Goal: Obtain resource: Download file/media

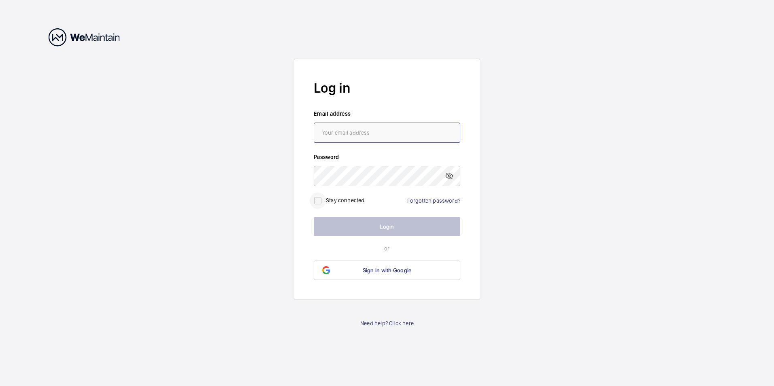
type input "[PERSON_NAME][EMAIL_ADDRESS][PERSON_NAME][DOMAIN_NAME]"
click at [318, 202] on input "checkbox" at bounding box center [318, 201] width 16 height 16
checkbox input "true"
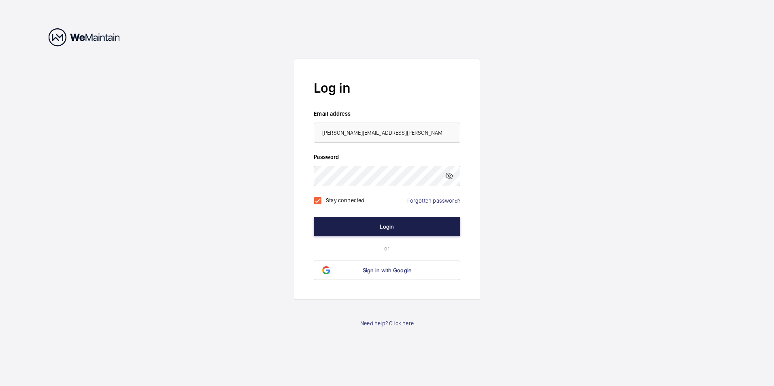
click at [372, 221] on button "Login" at bounding box center [387, 226] width 146 height 19
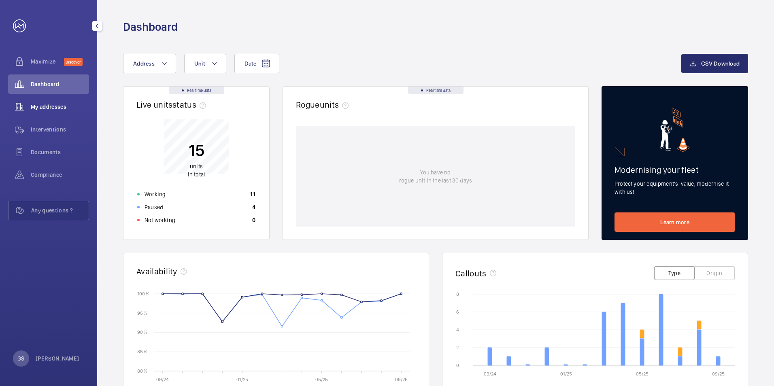
click at [55, 107] on span "My addresses" at bounding box center [60, 107] width 58 height 8
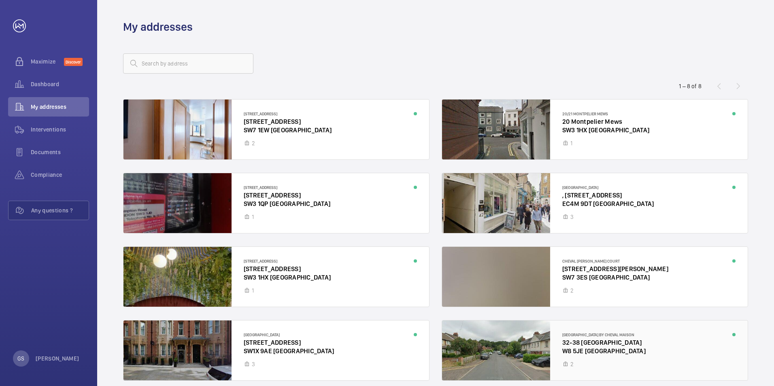
click at [605, 342] on div at bounding box center [595, 350] width 306 height 60
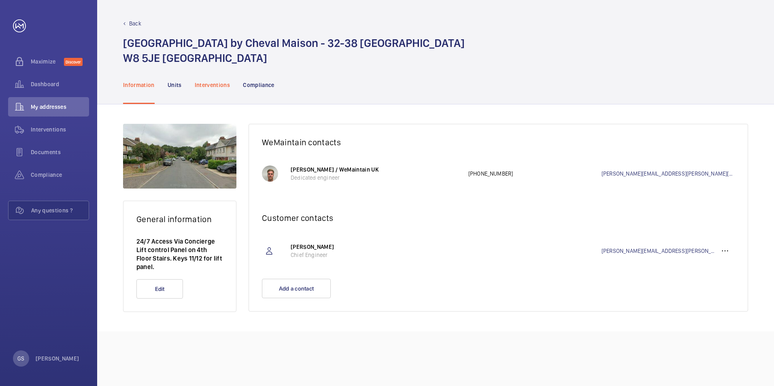
click at [203, 85] on p "Interventions" at bounding box center [213, 85] width 36 height 8
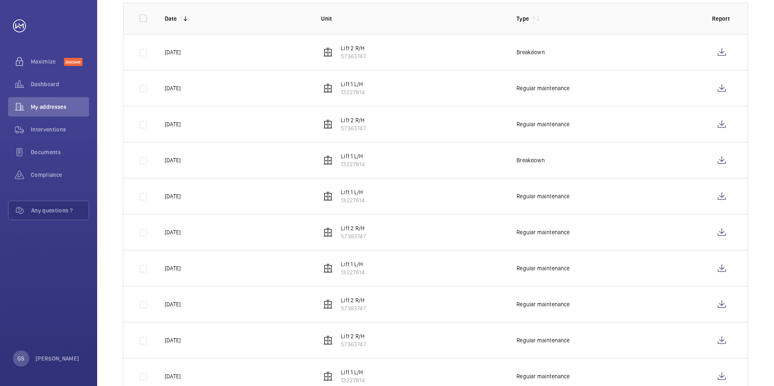
scroll to position [181, 0]
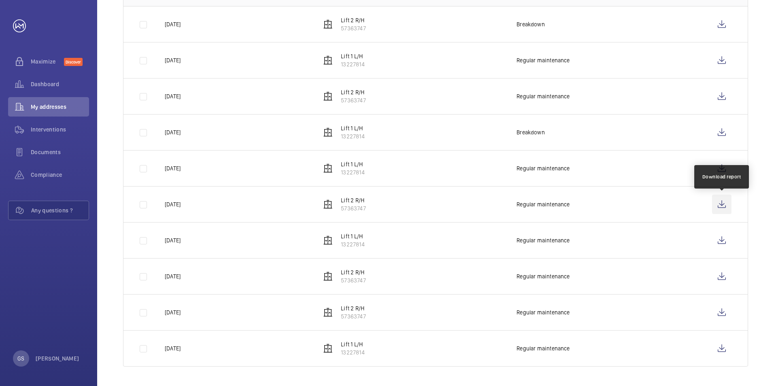
click at [724, 203] on wm-front-icon-button at bounding box center [721, 204] width 19 height 19
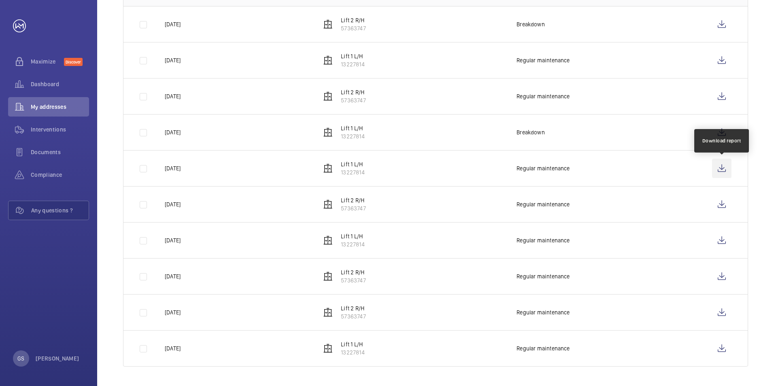
click at [721, 167] on wm-front-icon-button at bounding box center [721, 168] width 19 height 19
click at [45, 155] on span "Documents" at bounding box center [60, 152] width 58 height 8
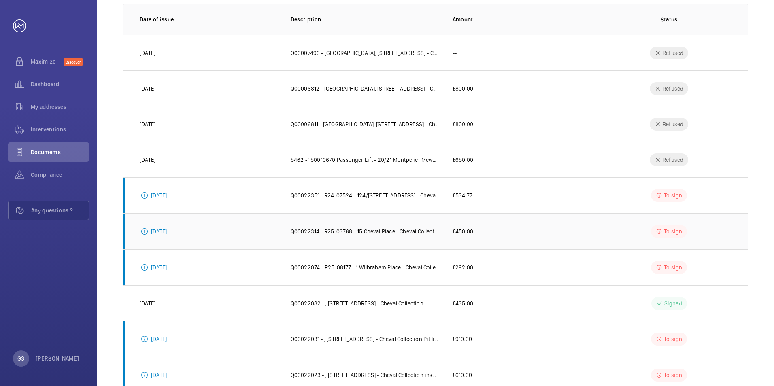
scroll to position [148, 0]
